Goal: Information Seeking & Learning: Learn about a topic

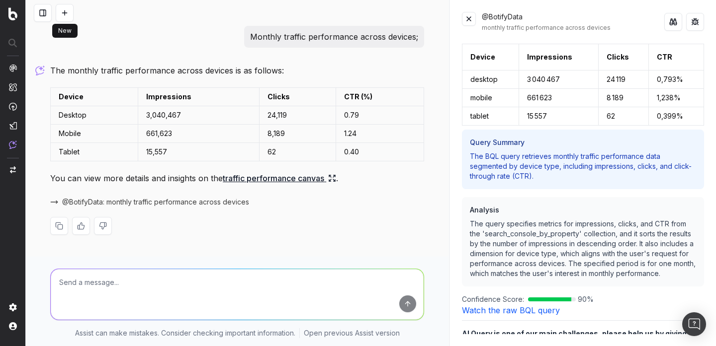
click at [67, 13] on button at bounding box center [65, 13] width 18 height 18
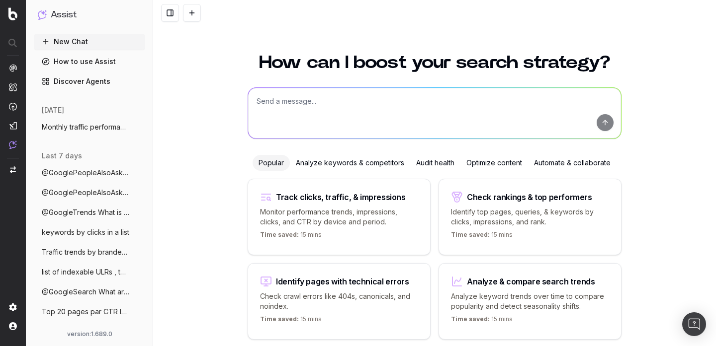
click at [295, 121] on textarea at bounding box center [434, 113] width 373 height 51
click at [314, 106] on textarea at bounding box center [434, 113] width 373 height 51
paste textarea "Monthly traffic performance across devices"
type textarea "Monthly traffic performance across devices"
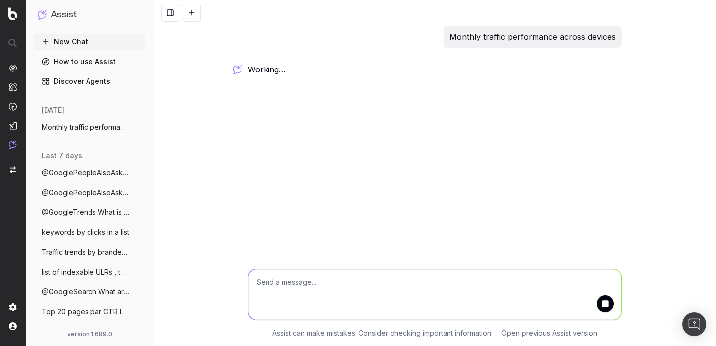
click at [515, 35] on p "Monthly traffic performance across devices" at bounding box center [532, 37] width 166 height 14
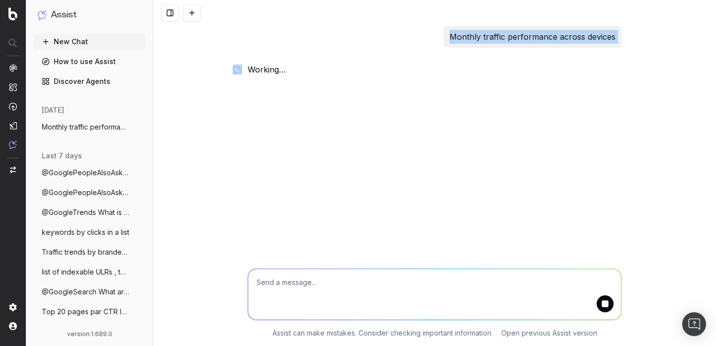
click at [515, 35] on p "Monthly traffic performance across devices" at bounding box center [532, 37] width 166 height 14
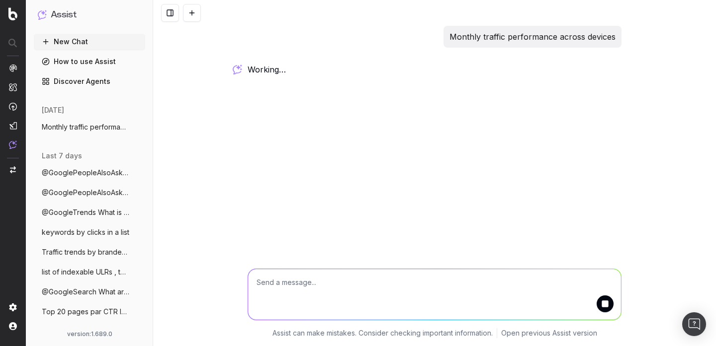
click at [460, 159] on div "Monthly traffic performance across devices working … Assist can make mistakes. …" at bounding box center [434, 173] width 563 height 346
click at [493, 40] on p "Monthly traffic performance across devices" at bounding box center [532, 37] width 166 height 14
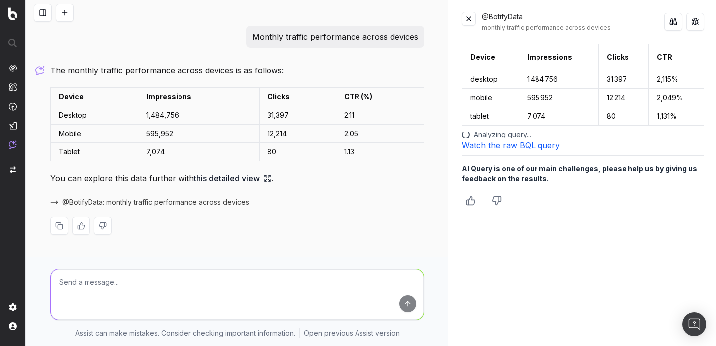
click at [490, 147] on link "Watch the raw BQL query" at bounding box center [511, 146] width 98 height 10
click at [521, 148] on link "Watch the raw BQL query" at bounding box center [511, 146] width 98 height 10
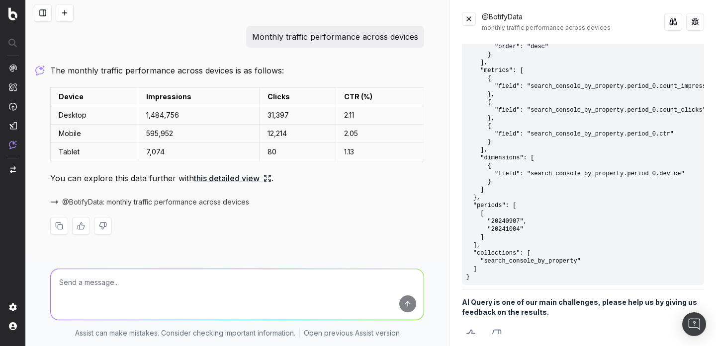
scroll to position [173, 0]
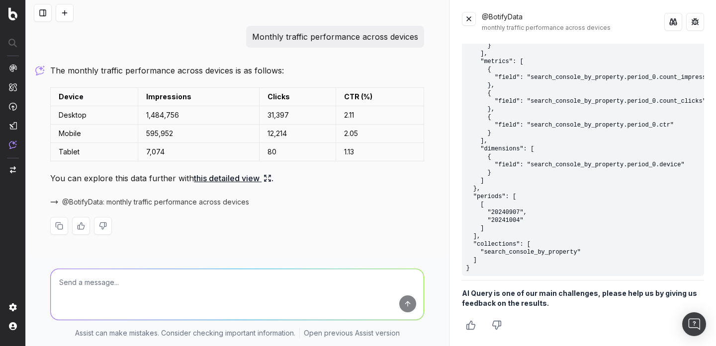
click at [510, 216] on pre "{ "query": { "sort": [ { "type": "metrics", "index": 1, "order": "desc" } ], "m…" at bounding box center [583, 129] width 242 height 294
click at [508, 222] on pre "{ "query": { "sort": [ { "type": "metrics", "index": 1, "order": "desc" } ], "m…" at bounding box center [583, 129] width 242 height 294
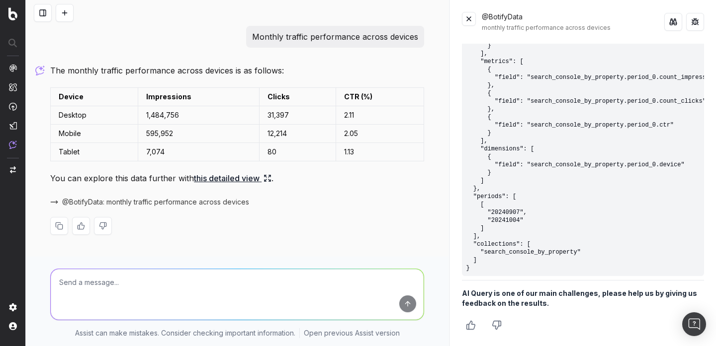
click at [258, 73] on p "The monthly traffic performance across devices is as follows:" at bounding box center [237, 71] width 374 height 14
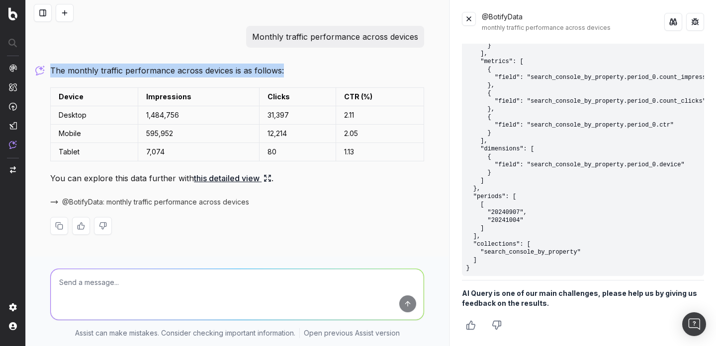
click at [258, 73] on p "The monthly traffic performance across devices is as follows:" at bounding box center [237, 71] width 374 height 14
click at [276, 69] on p "The monthly traffic performance across devices is as follows:" at bounding box center [237, 71] width 374 height 14
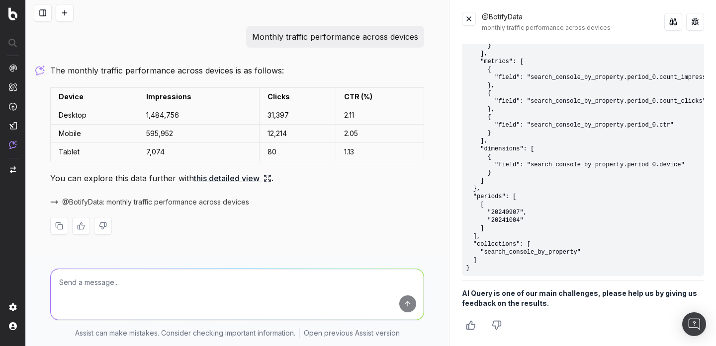
click at [340, 38] on p "Monthly traffic performance across devices" at bounding box center [335, 37] width 166 height 14
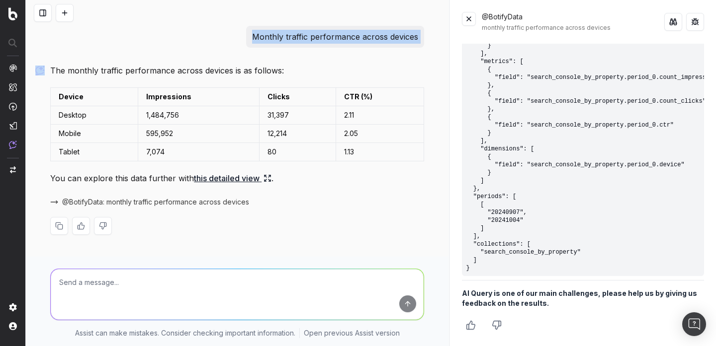
click at [340, 38] on p "Monthly traffic performance across devices" at bounding box center [335, 37] width 166 height 14
copy p "Monthly traffic performance across devices"
click at [261, 295] on textarea at bounding box center [237, 294] width 373 height 51
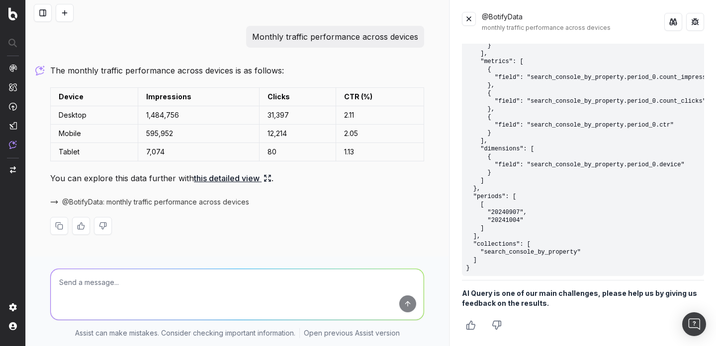
paste textarea "Monthly traffic performance across devices"
click at [266, 286] on textarea "Monthly traffic performance across devices" at bounding box center [237, 294] width 373 height 51
type textarea "Monthly traffic performance across devices"
click at [670, 27] on button at bounding box center [673, 22] width 18 height 18
click at [270, 285] on textarea "Monthly traffic performance across devices" at bounding box center [237, 294] width 373 height 51
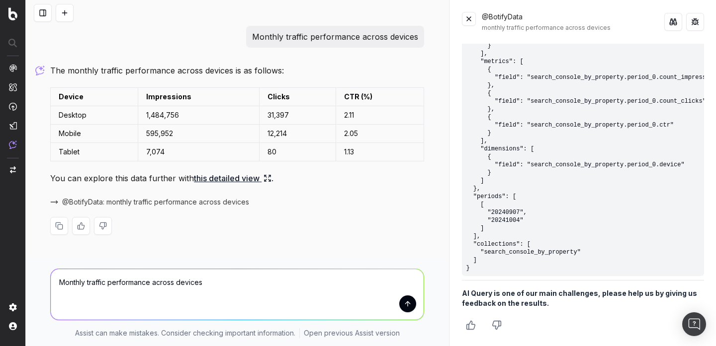
click at [270, 285] on textarea "Monthly traffic performance across devices" at bounding box center [237, 294] width 373 height 51
paste textarea "Traffic trends by branded vs non branded"
type textarea "Traffic trends by branded vs non branded"
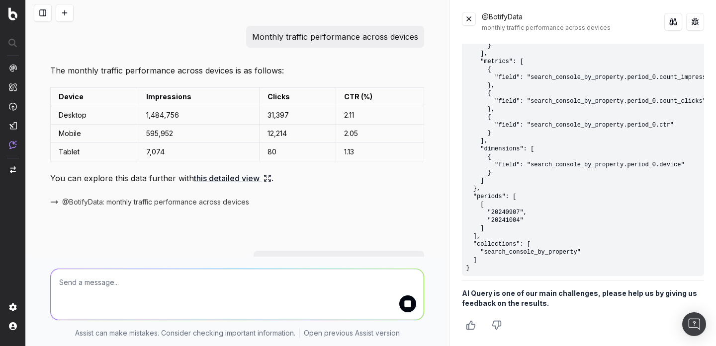
scroll to position [46, 0]
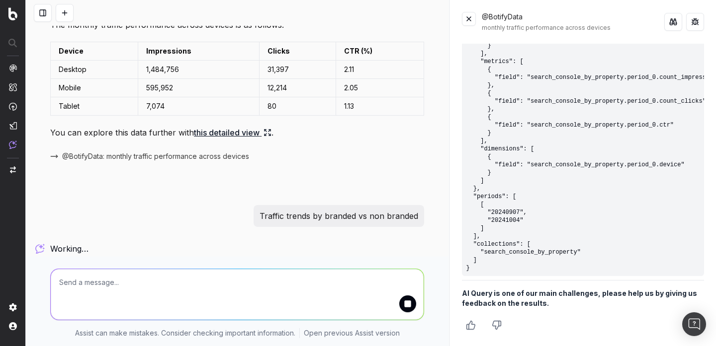
click at [472, 19] on button at bounding box center [469, 19] width 14 height 14
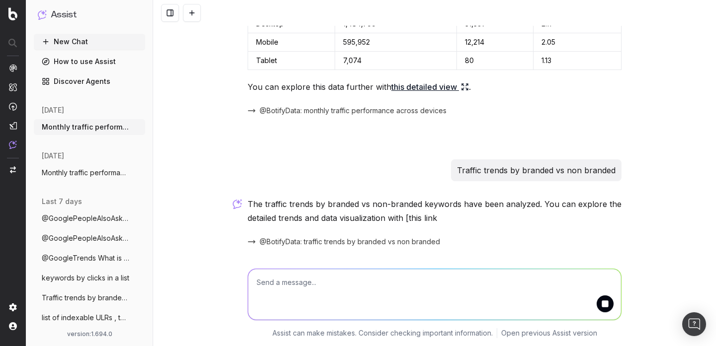
scroll to position [125, 0]
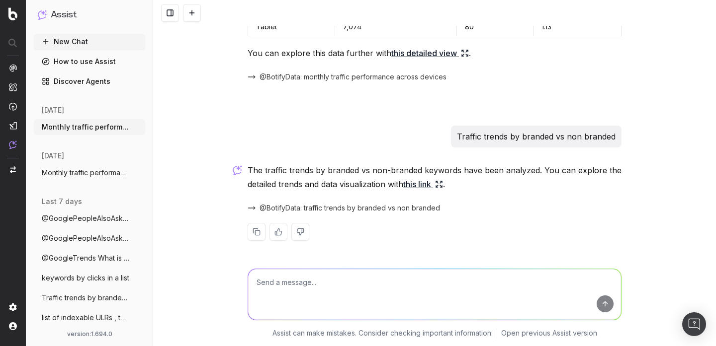
click at [430, 186] on link "this link" at bounding box center [423, 184] width 40 height 14
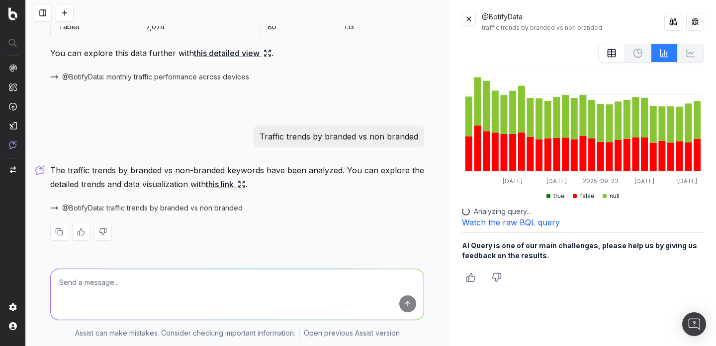
click at [509, 218] on link "Watch the raw BQL query" at bounding box center [511, 223] width 98 height 10
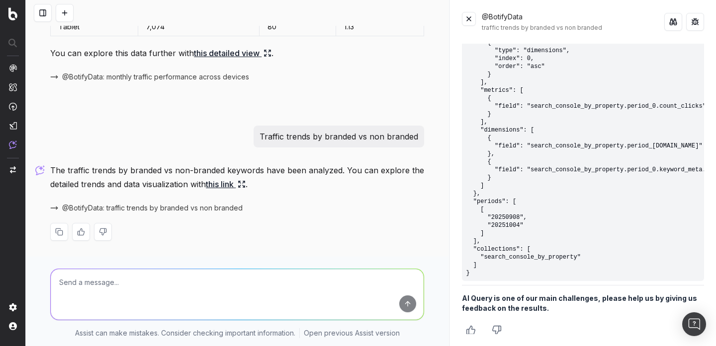
scroll to position [226, 0]
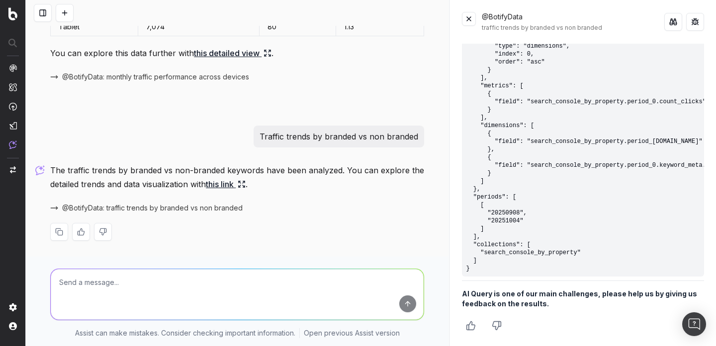
click at [513, 215] on pre "{ "query": { "sort": [ { "type": "dimensions", "index": 0, "order": "asc" } ], …" at bounding box center [583, 141] width 242 height 270
click at [513, 223] on pre "{ "query": { "sort": [ { "type": "dimensions", "index": 0, "order": "asc" } ], …" at bounding box center [583, 141] width 242 height 270
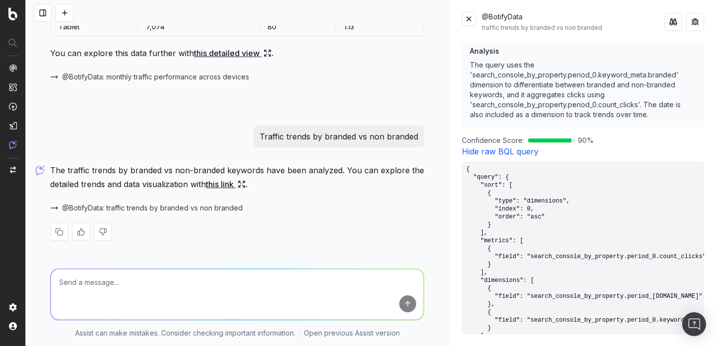
scroll to position [381, 0]
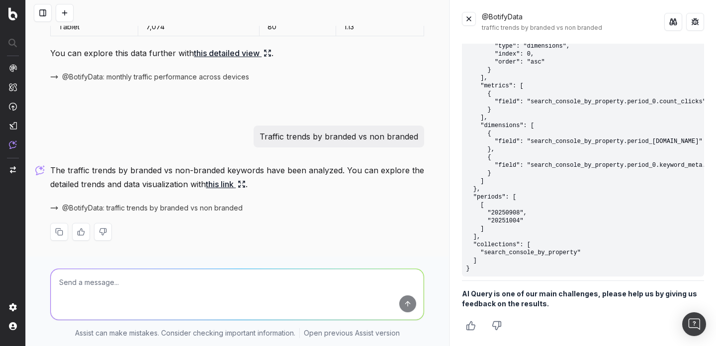
click at [513, 223] on pre "{ "query": { "sort": [ { "type": "dimensions", "index": 0, "order": "asc" } ], …" at bounding box center [583, 141] width 242 height 270
click at [513, 241] on pre "{ "query": { "sort": [ { "type": "dimensions", "index": 0, "order": "asc" } ], …" at bounding box center [583, 141] width 242 height 270
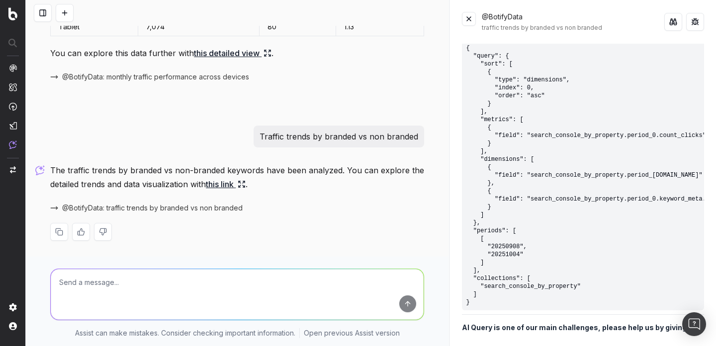
scroll to position [346, 0]
click at [675, 21] on button at bounding box center [673, 22] width 18 height 18
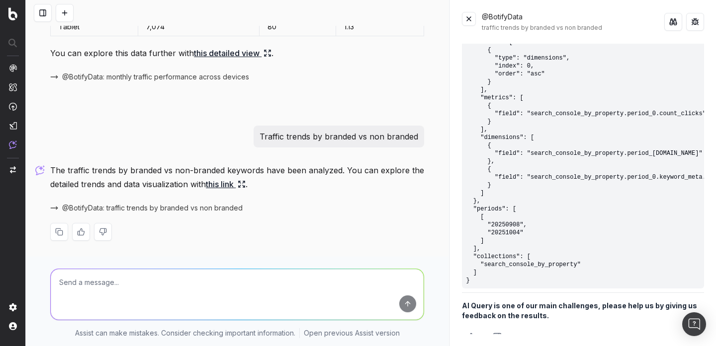
scroll to position [373, 0]
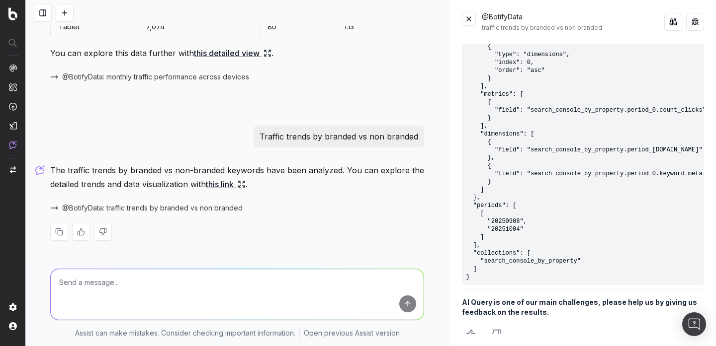
click at [500, 228] on pre "{ "query": { "sort": [ { "type": "dimensions", "index": 0, "order": "asc" } ], …" at bounding box center [583, 150] width 242 height 270
click at [505, 221] on pre "{ "query": { "sort": [ { "type": "dimensions", "index": 0, "order": "asc" } ], …" at bounding box center [583, 150] width 242 height 270
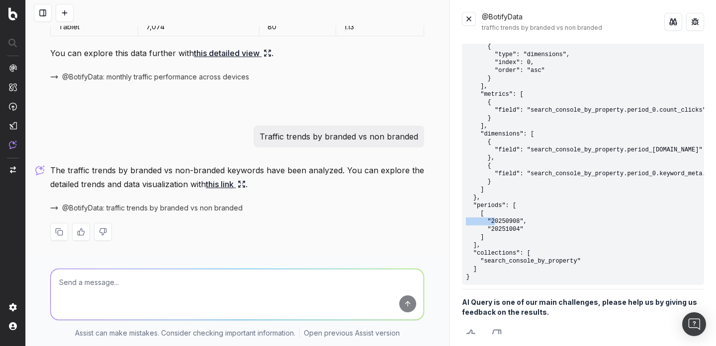
click at [505, 221] on pre "{ "query": { "sort": [ { "type": "dimensions", "index": 0, "order": "asc" } ], …" at bounding box center [583, 150] width 242 height 270
click at [503, 227] on pre "{ "query": { "sort": [ { "type": "dimensions", "index": 0, "order": "asc" } ], …" at bounding box center [583, 150] width 242 height 270
click at [499, 218] on pre "{ "query": { "sort": [ { "type": "dimensions", "index": 0, "order": "asc" } ], …" at bounding box center [583, 150] width 242 height 270
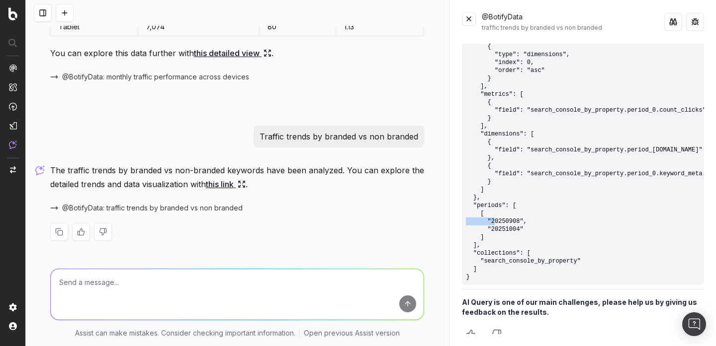
click at [499, 218] on pre "{ "query": { "sort": [ { "type": "dimensions", "index": 0, "order": "asc" } ], …" at bounding box center [583, 150] width 242 height 270
click at [499, 229] on pre "{ "query": { "sort": [ { "type": "dimensions", "index": 0, "order": "asc" } ], …" at bounding box center [583, 150] width 242 height 270
click at [502, 260] on pre "{ "query": { "sort": [ { "type": "dimensions", "index": 0, "order": "asc" } ], …" at bounding box center [583, 150] width 242 height 270
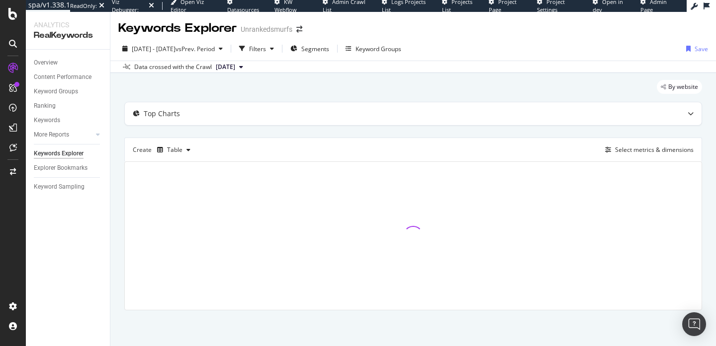
click at [235, 69] on span "2024 Sep. 9th" at bounding box center [225, 67] width 19 height 9
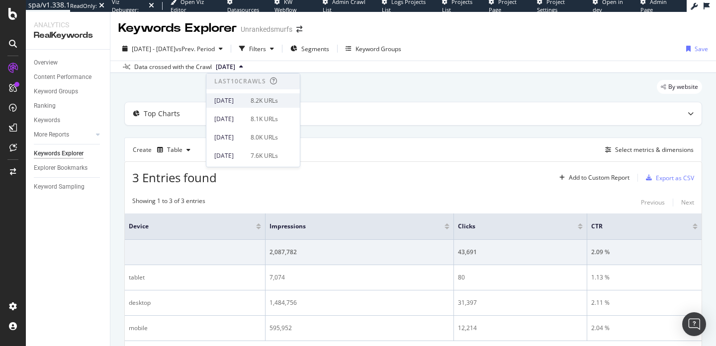
click at [264, 96] on div "8.2K URLs" at bounding box center [263, 100] width 27 height 9
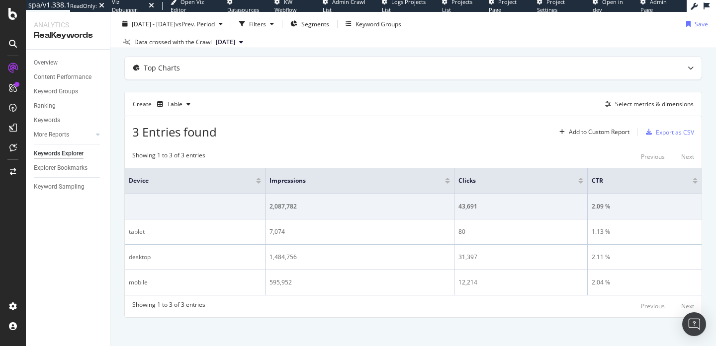
scroll to position [43, 0]
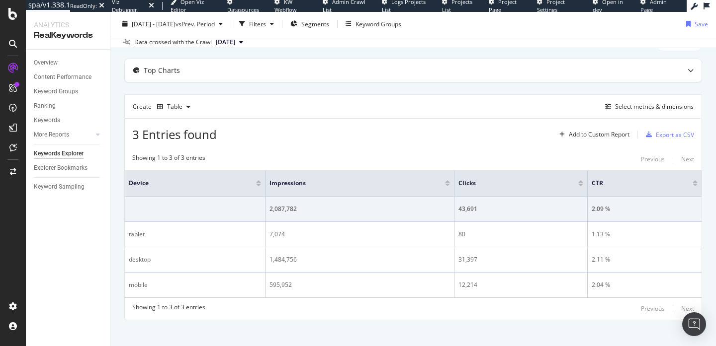
click at [243, 41] on icon at bounding box center [241, 42] width 4 height 6
click at [257, 76] on div "2024 Sep. 9th 6.5K URLs" at bounding box center [246, 78] width 64 height 9
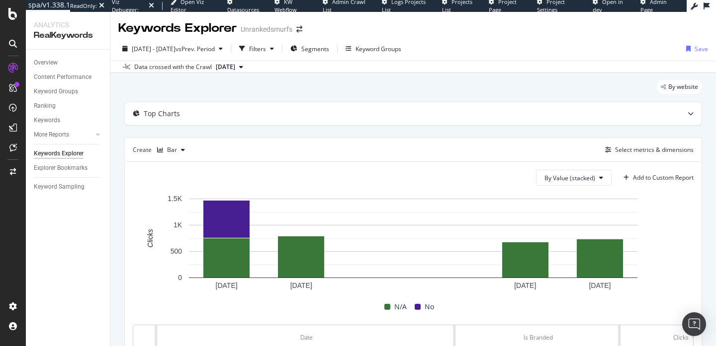
click at [235, 69] on span "2025 Sep. 22nd" at bounding box center [225, 67] width 19 height 9
